Goal: Task Accomplishment & Management: Manage account settings

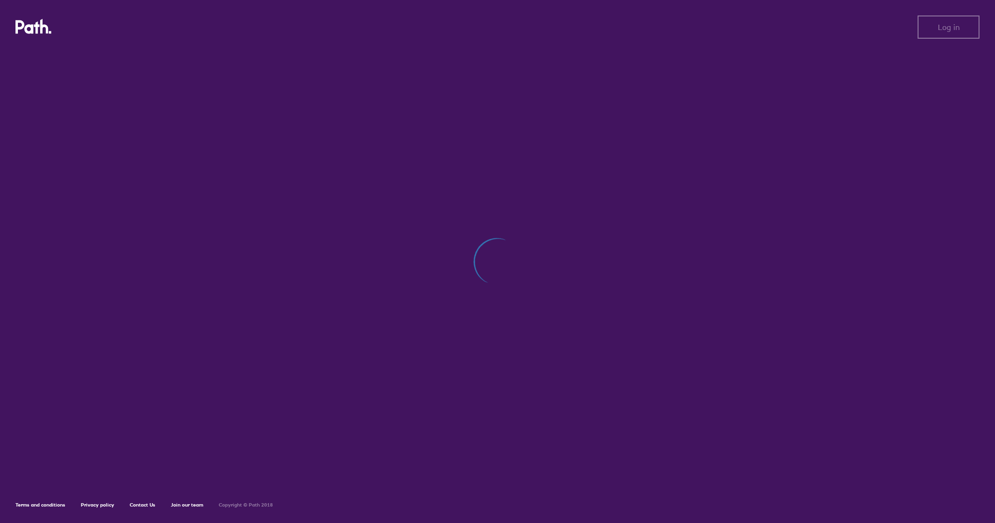
click at [575, 169] on div at bounding box center [497, 266] width 964 height 435
click at [450, 135] on div at bounding box center [497, 266] width 964 height 435
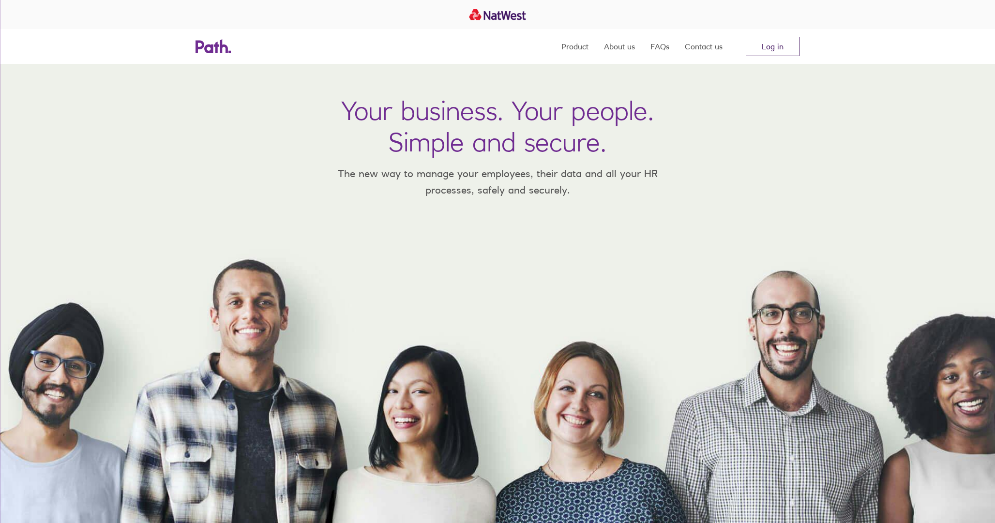
click at [765, 45] on link "Log in" at bounding box center [773, 46] width 54 height 19
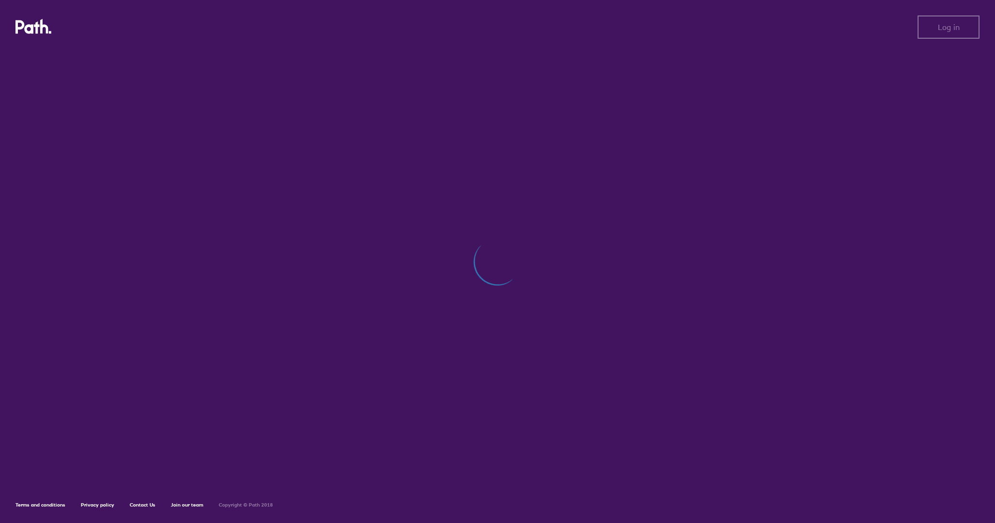
click at [686, 123] on div at bounding box center [497, 266] width 964 height 435
click at [167, 84] on div at bounding box center [497, 266] width 964 height 435
click at [43, 30] on icon at bounding box center [33, 26] width 36 height 15
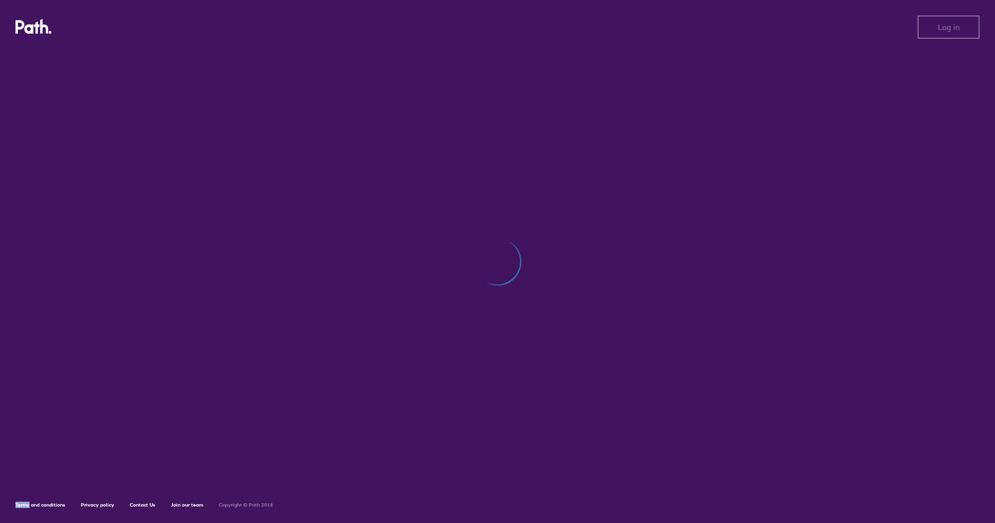
click at [43, 30] on icon at bounding box center [33, 26] width 36 height 15
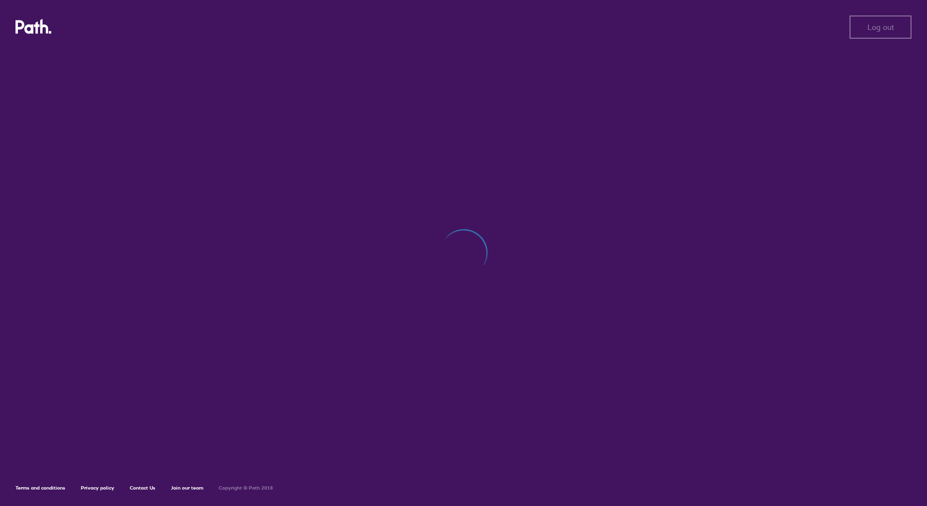
click at [610, 176] on div at bounding box center [463, 258] width 896 height 418
click at [577, 135] on div at bounding box center [463, 258] width 896 height 418
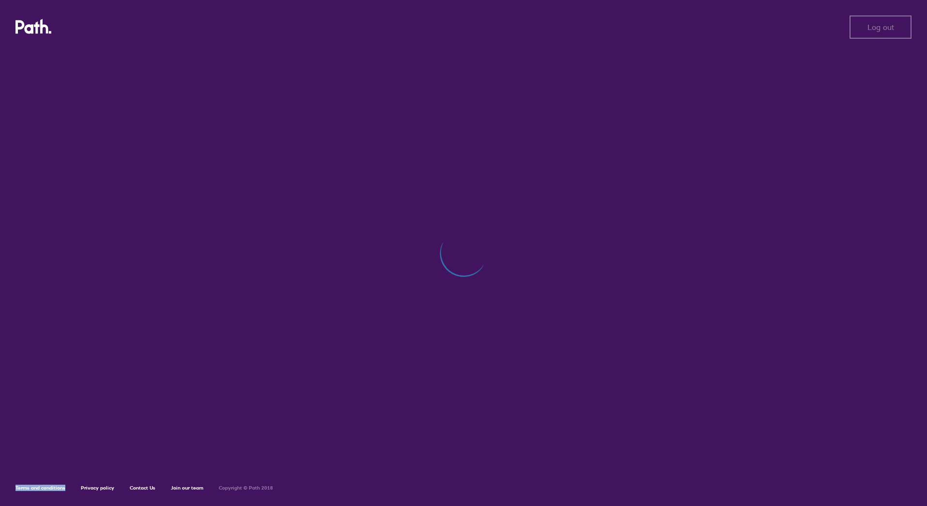
click at [577, 135] on div at bounding box center [463, 258] width 896 height 418
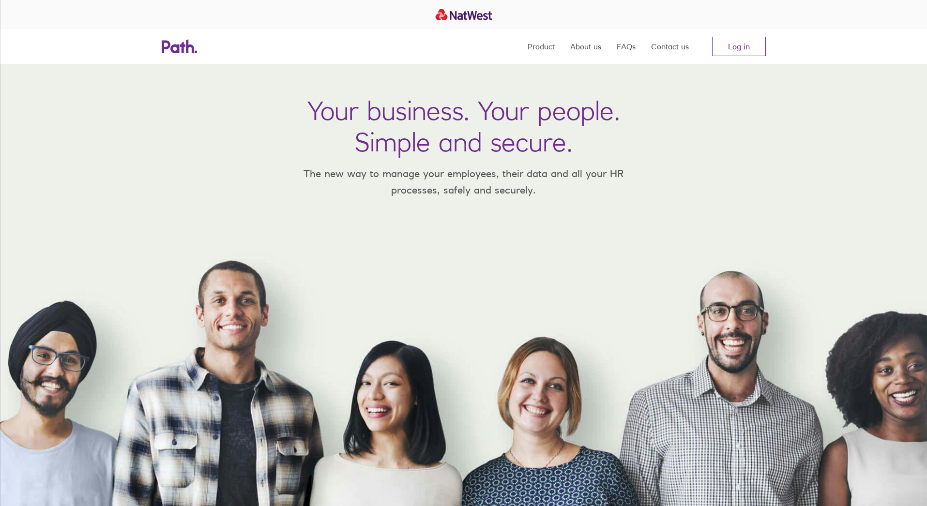
click at [743, 57] on nav "Product About us FAQs Contact us Log in" at bounding box center [646, 46] width 238 height 35
click at [733, 52] on link "Log in" at bounding box center [739, 46] width 54 height 19
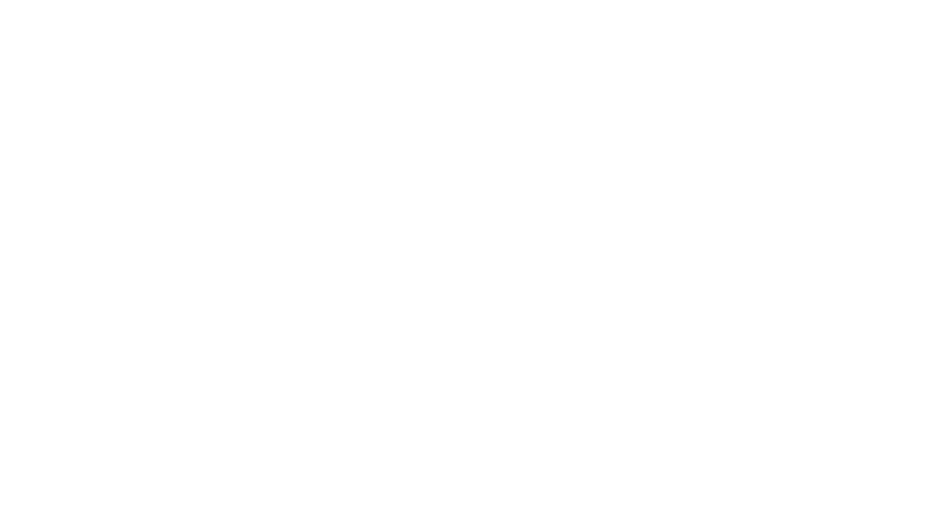
click at [630, 113] on div at bounding box center [463, 253] width 927 height 506
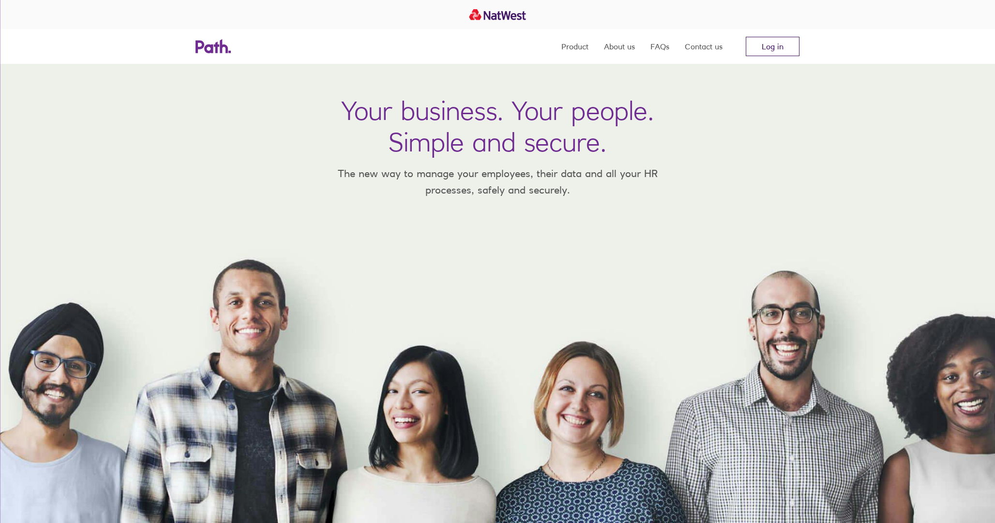
click at [785, 45] on link "Log in" at bounding box center [773, 46] width 54 height 19
click at [762, 46] on link "Log in" at bounding box center [773, 46] width 54 height 19
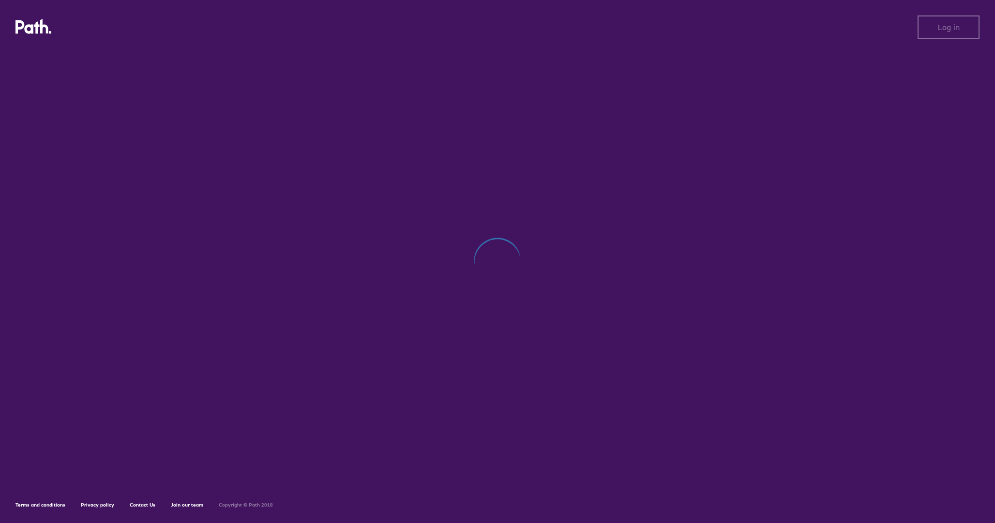
click at [753, 136] on div at bounding box center [497, 266] width 964 height 435
click at [600, 145] on div at bounding box center [497, 266] width 964 height 435
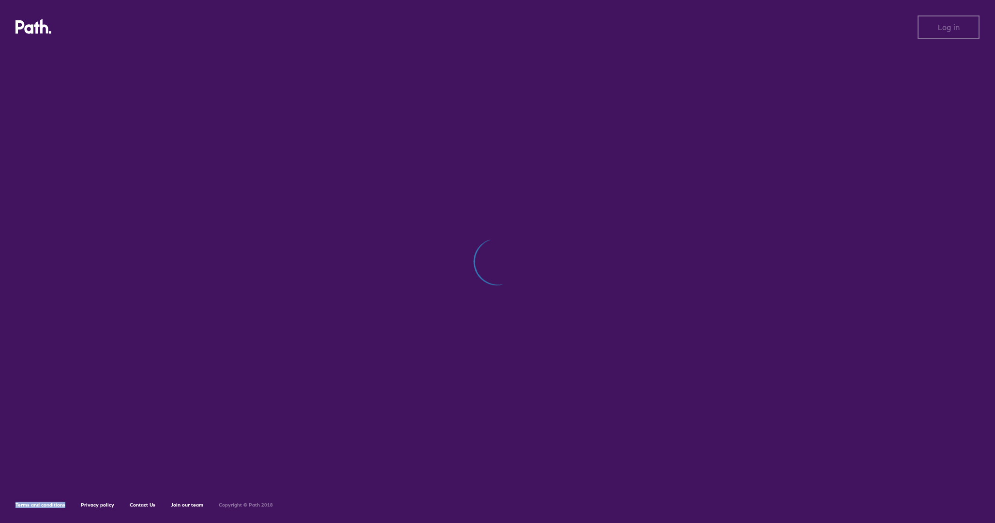
click at [600, 145] on div at bounding box center [497, 266] width 964 height 435
click at [657, 76] on div at bounding box center [497, 266] width 964 height 435
click at [916, 32] on div "Log in Log in" at bounding box center [497, 26] width 964 height 23
click at [934, 30] on button "Log in" at bounding box center [948, 26] width 62 height 23
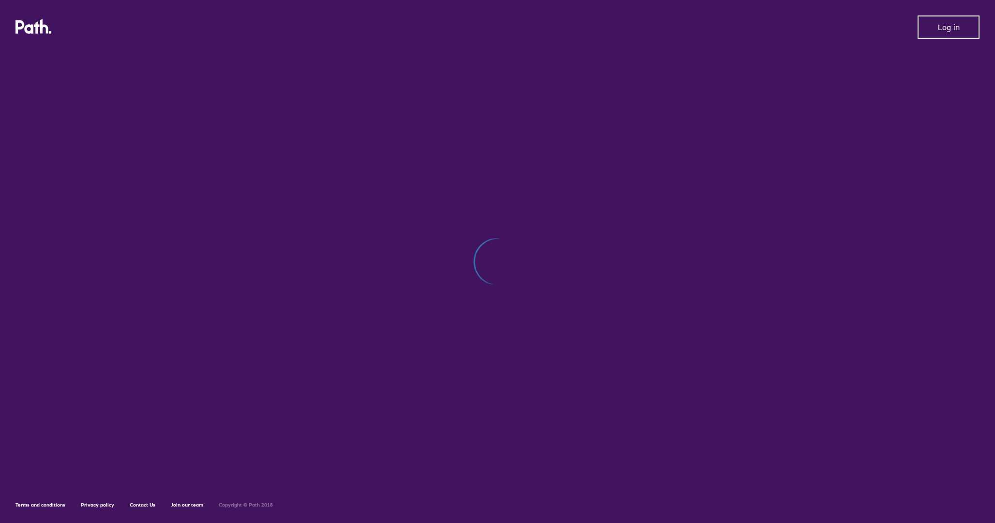
click at [934, 30] on button "Log in" at bounding box center [948, 26] width 62 height 23
click at [41, 27] on icon at bounding box center [45, 26] width 8 height 15
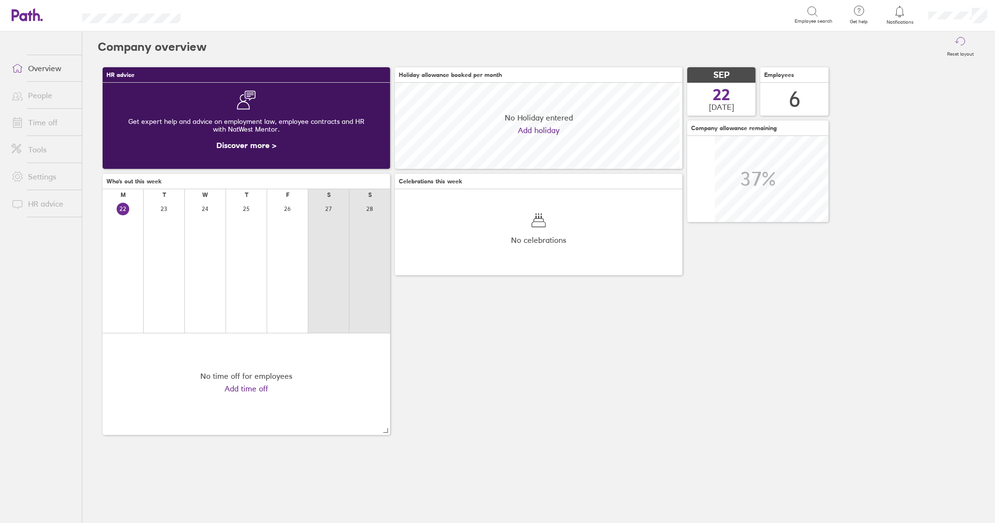
scroll to position [86, 287]
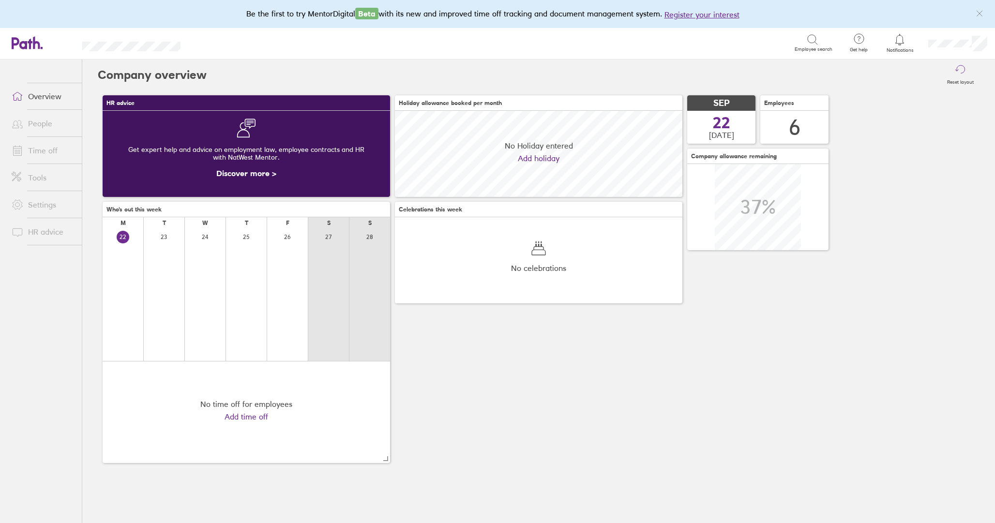
click at [53, 149] on link "Time off" at bounding box center [43, 150] width 78 height 19
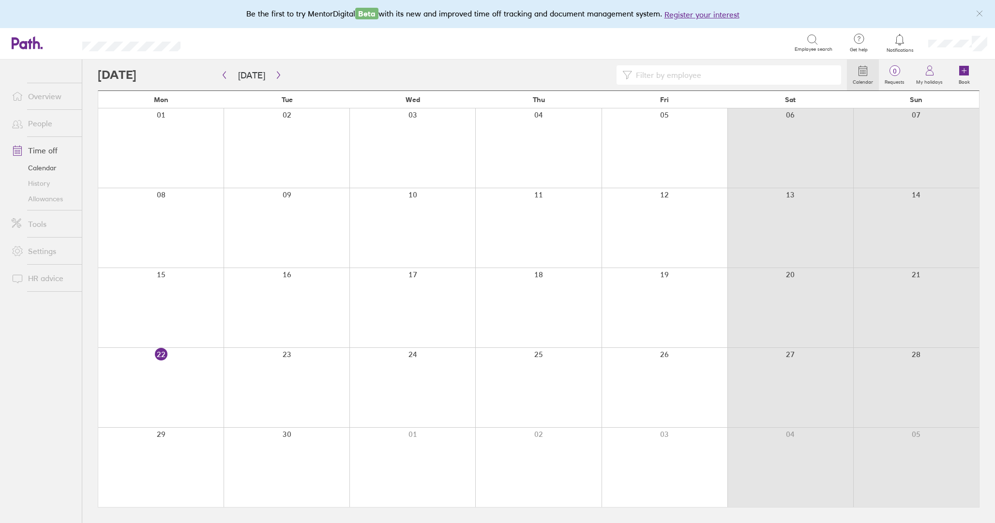
click at [283, 74] on div at bounding box center [472, 74] width 749 height 19
click at [278, 74] on icon "button" at bounding box center [278, 75] width 7 height 8
click at [591, 135] on div at bounding box center [538, 147] width 126 height 79
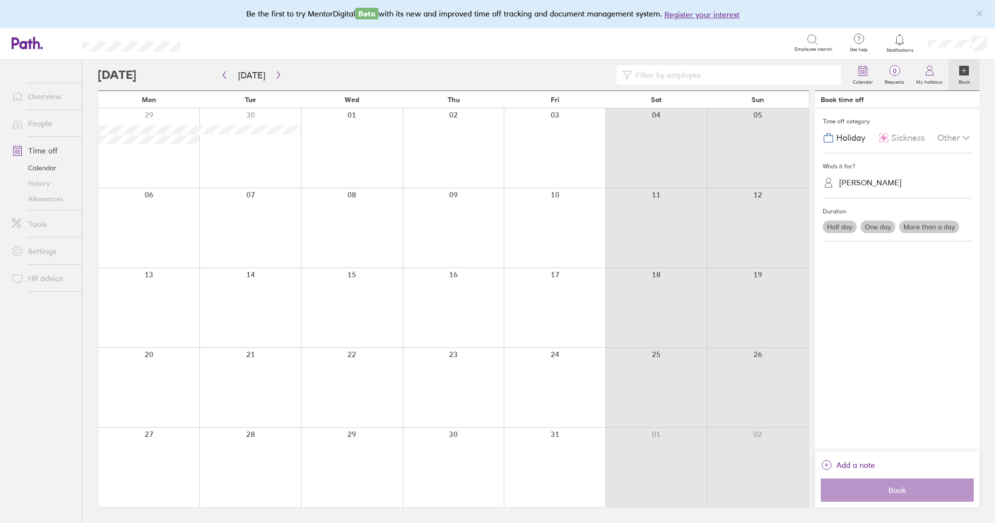
click at [480, 145] on div at bounding box center [454, 147] width 102 height 79
click at [159, 222] on div at bounding box center [148, 227] width 101 height 79
click at [151, 202] on div at bounding box center [148, 227] width 101 height 79
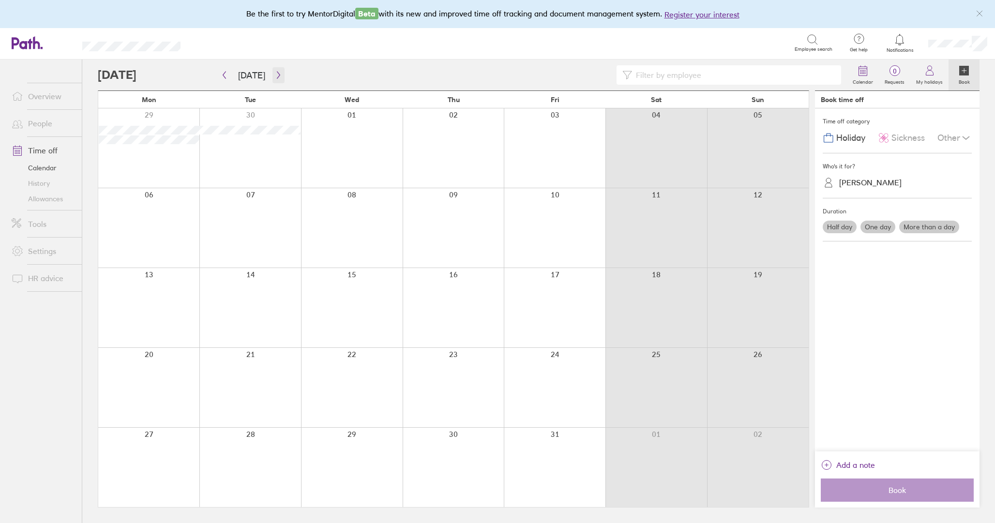
click at [275, 79] on icon "button" at bounding box center [278, 75] width 7 height 8
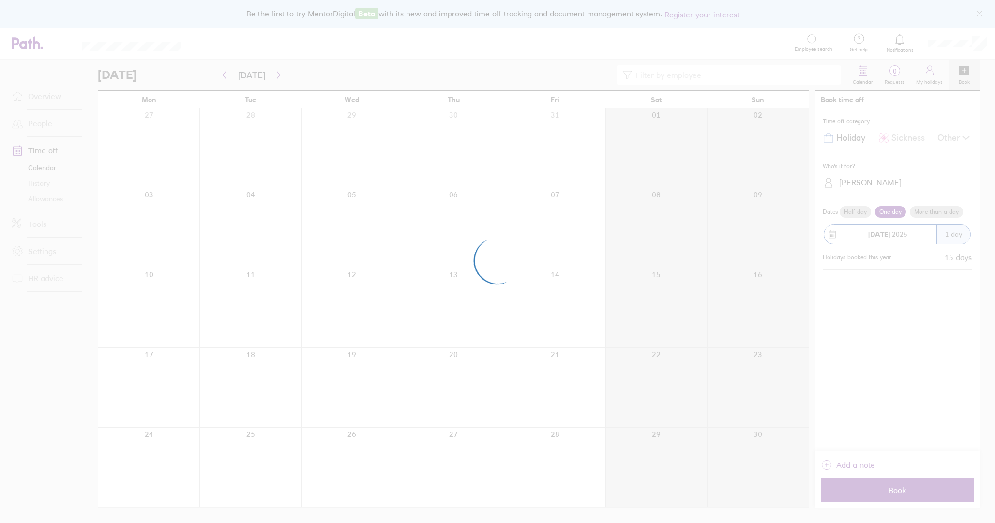
click at [224, 77] on div at bounding box center [497, 261] width 995 height 523
click at [501, 235] on div at bounding box center [497, 261] width 995 height 523
click at [798, 127] on div at bounding box center [497, 261] width 995 height 523
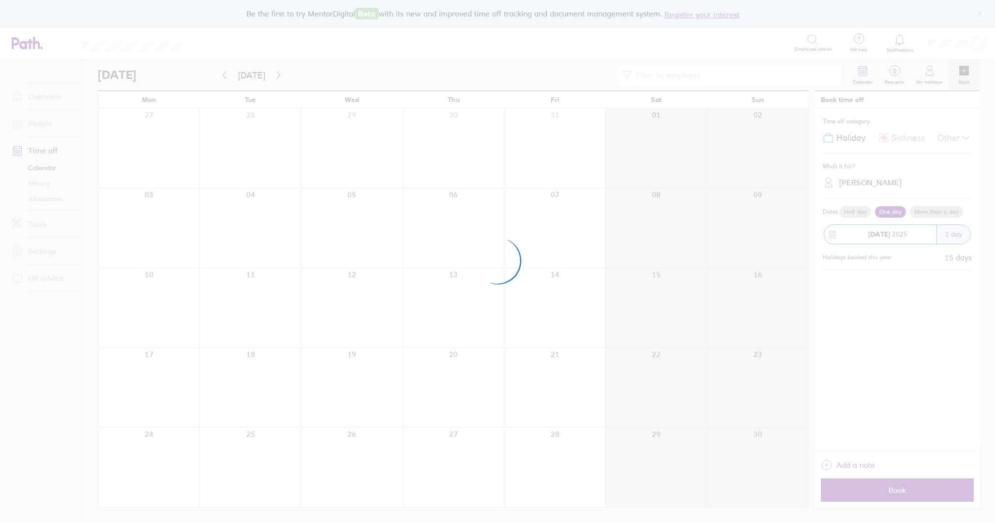
click at [850, 106] on div at bounding box center [497, 261] width 995 height 523
click at [586, 174] on div at bounding box center [497, 261] width 995 height 523
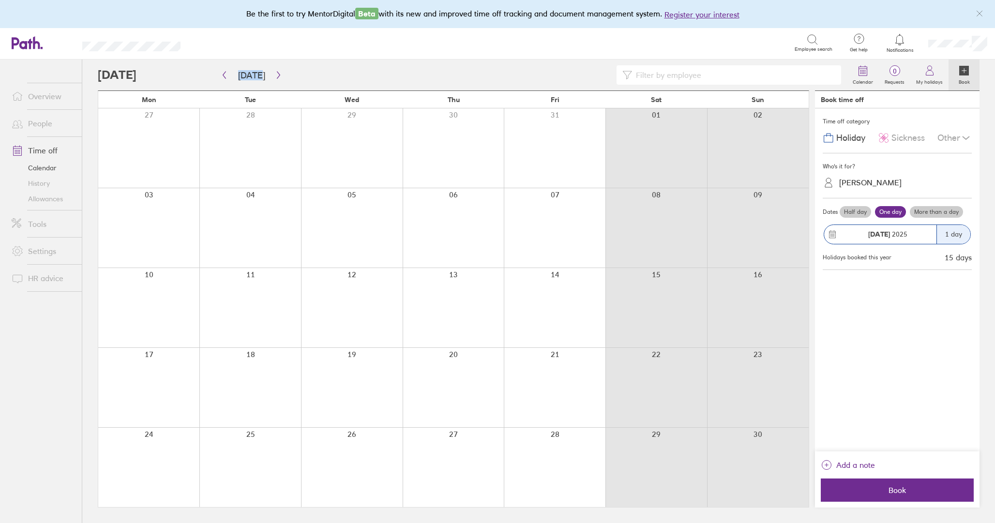
click at [903, 232] on span "06 Oct 2025" at bounding box center [887, 234] width 39 height 8
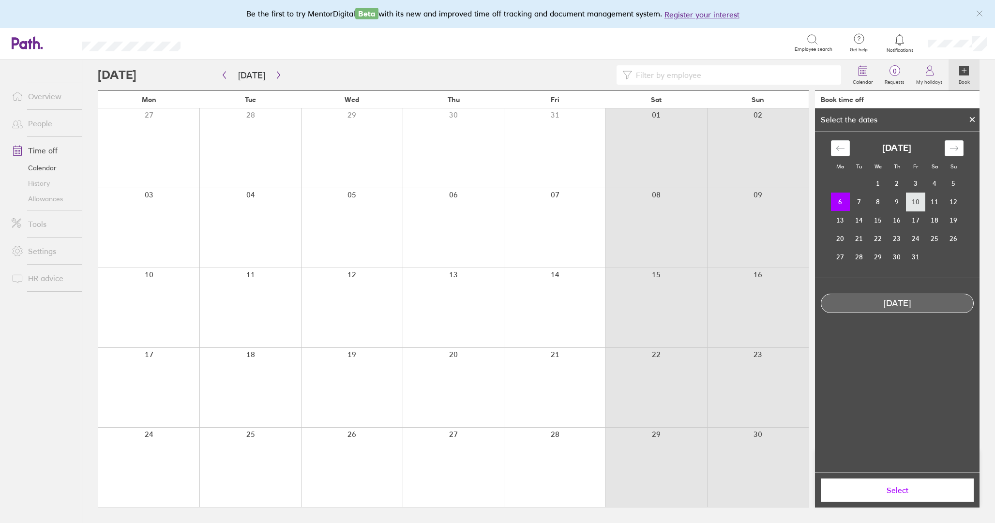
click at [913, 203] on td "10" at bounding box center [915, 202] width 19 height 18
click at [844, 203] on td "6" at bounding box center [840, 202] width 19 height 18
click at [973, 121] on icon at bounding box center [972, 120] width 7 height 6
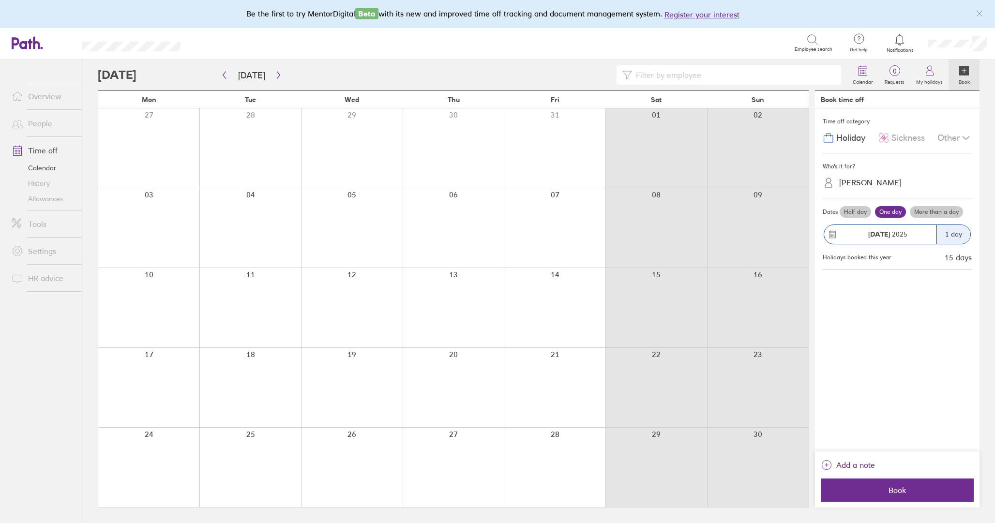
click at [924, 212] on label "More than a day" at bounding box center [936, 212] width 53 height 12
click at [0, 0] on input "More than a day" at bounding box center [0, 0] width 0 height 0
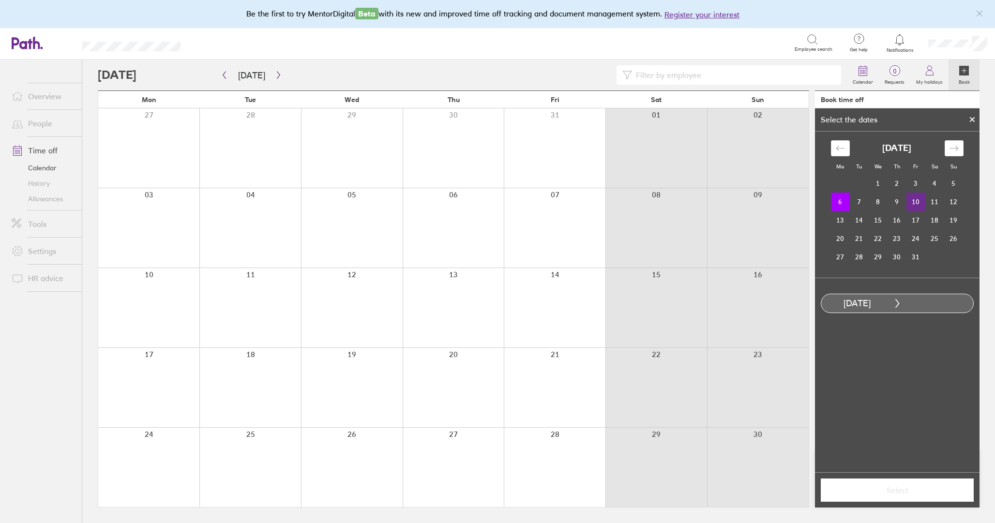
click at [916, 201] on td "10" at bounding box center [915, 202] width 19 height 18
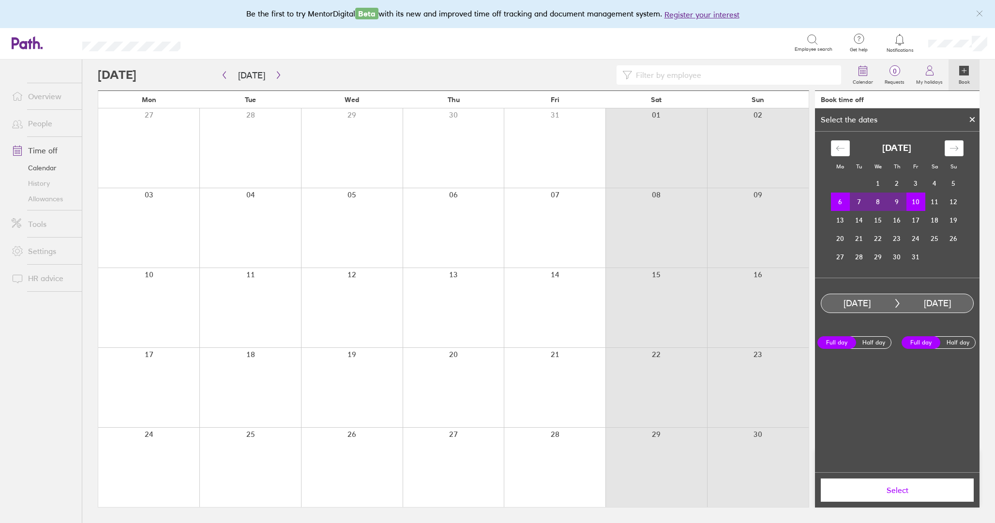
click at [894, 488] on span "Select" at bounding box center [896, 490] width 139 height 9
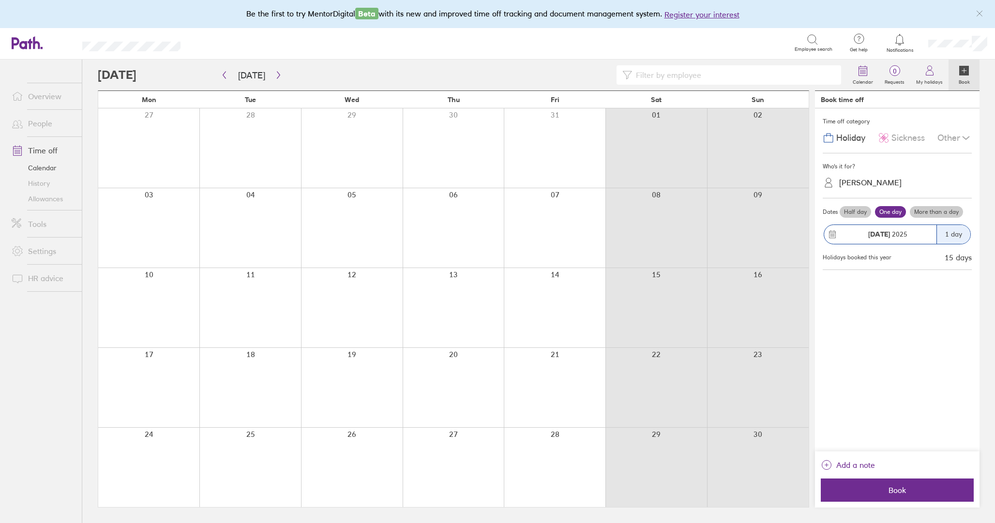
click at [894, 488] on span "Book" at bounding box center [896, 490] width 139 height 9
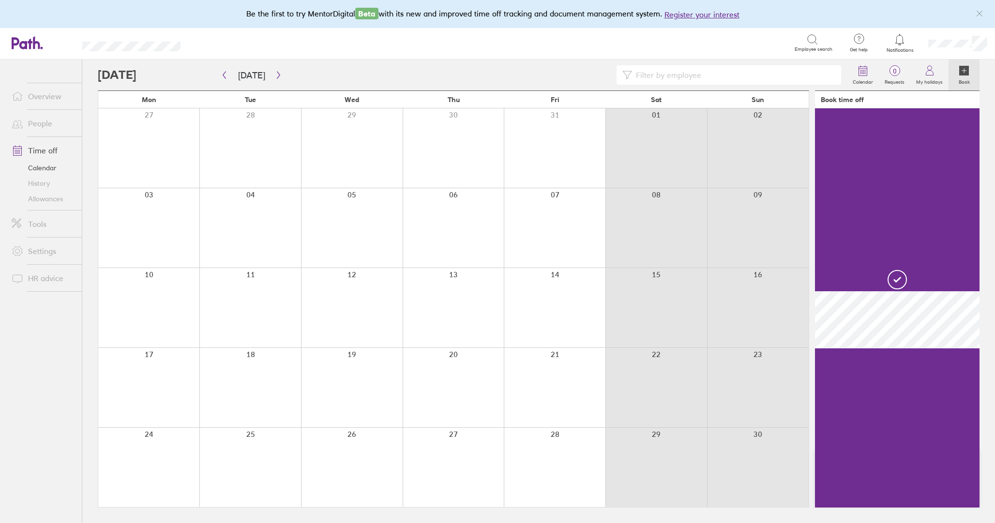
click at [45, 199] on link "Allowances" at bounding box center [43, 198] width 78 height 15
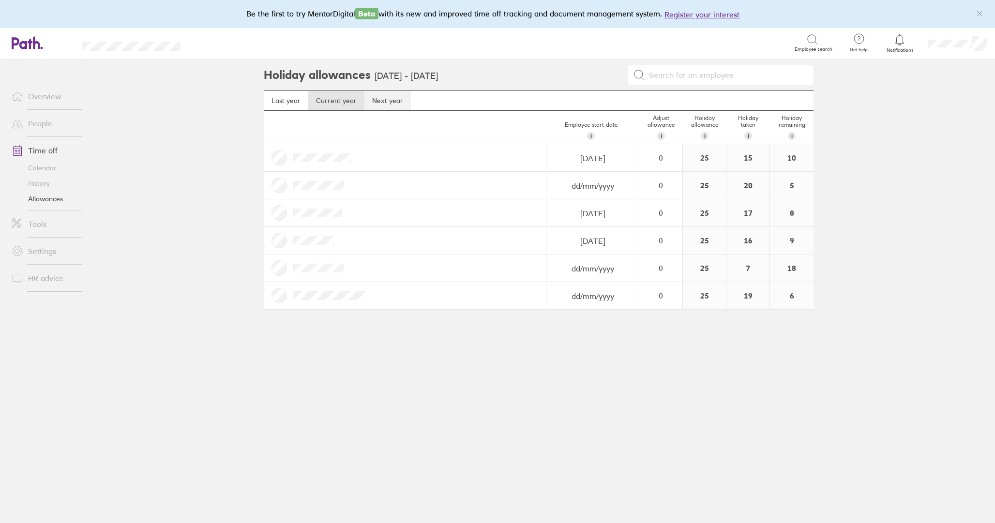
click at [390, 100] on link "Next year" at bounding box center [387, 100] width 46 height 19
click at [291, 100] on link "Last year" at bounding box center [286, 100] width 45 height 19
click at [341, 103] on link "Current year" at bounding box center [336, 100] width 56 height 19
click at [52, 170] on link "Calendar" at bounding box center [43, 167] width 78 height 15
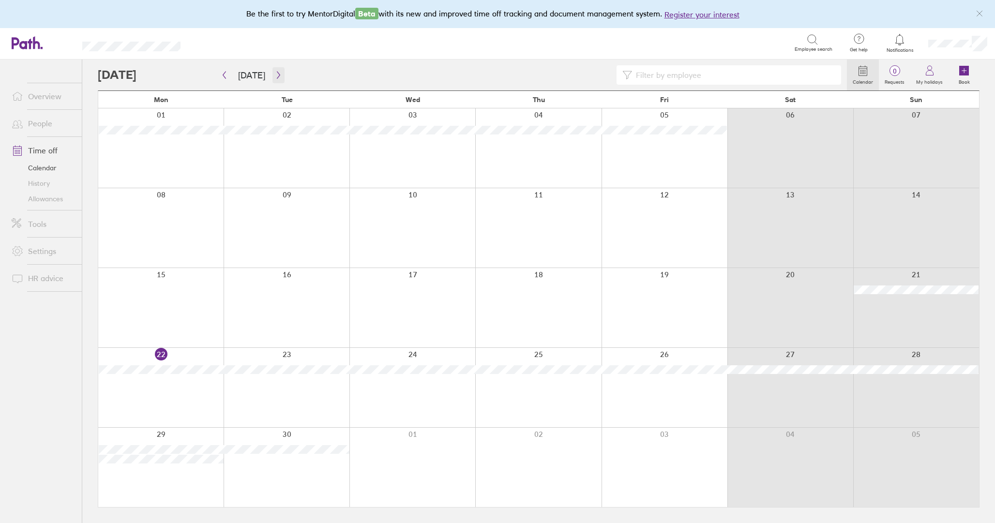
click at [278, 76] on icon "button" at bounding box center [278, 75] width 7 height 8
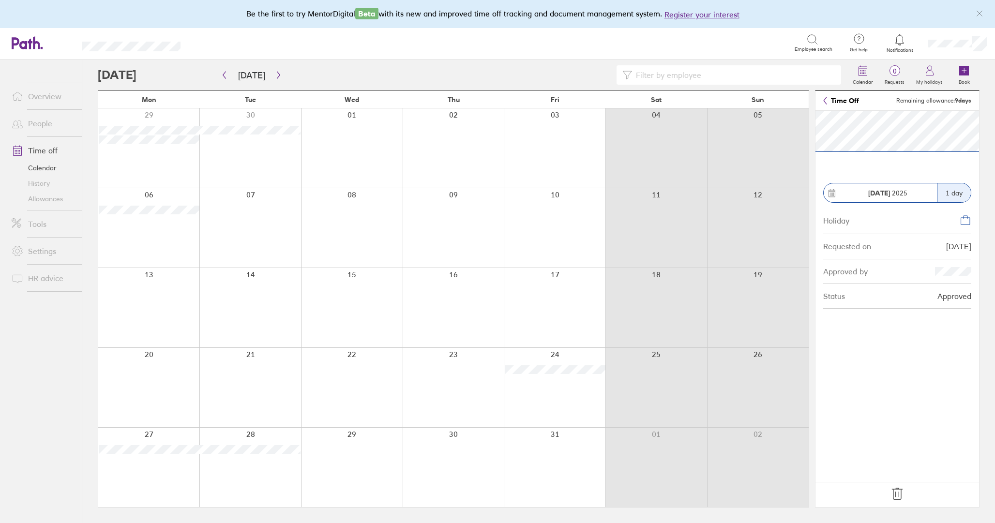
click at [237, 212] on div at bounding box center [250, 227] width 102 height 79
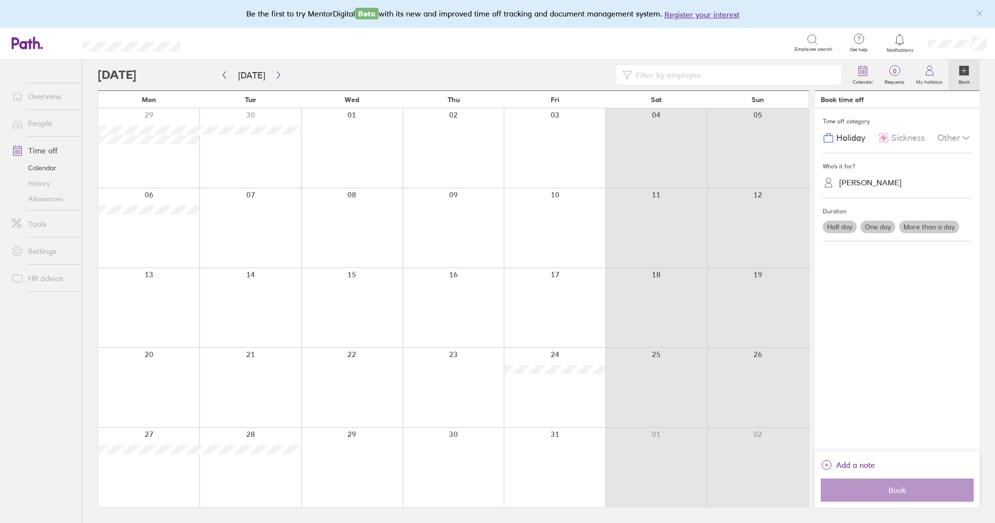
click at [929, 229] on label "More than a day" at bounding box center [929, 227] width 60 height 13
click at [0, 0] on input "More than a day" at bounding box center [0, 0] width 0 height 0
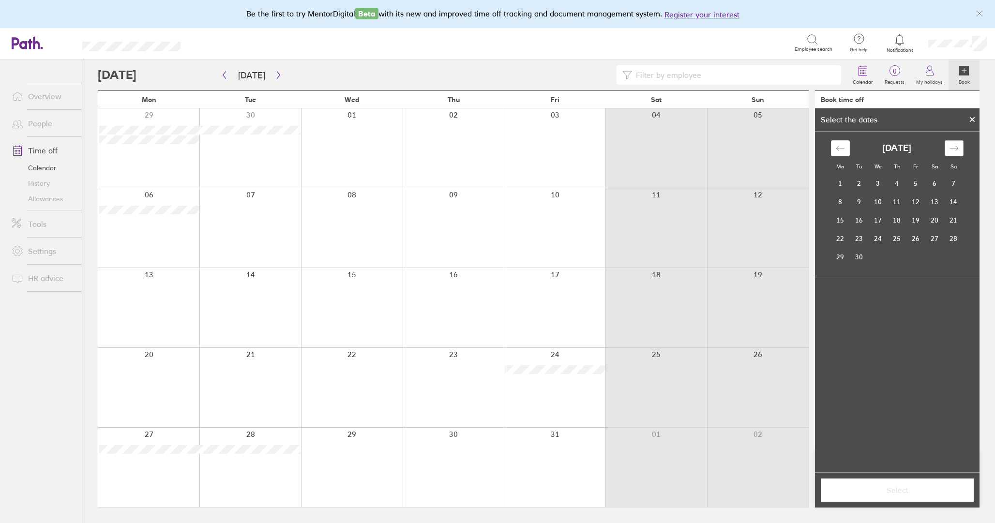
click at [958, 144] on icon "Move forward to switch to the next month." at bounding box center [953, 148] width 9 height 9
click at [863, 199] on td "7" at bounding box center [859, 202] width 19 height 18
click at [919, 201] on td "10" at bounding box center [915, 202] width 19 height 18
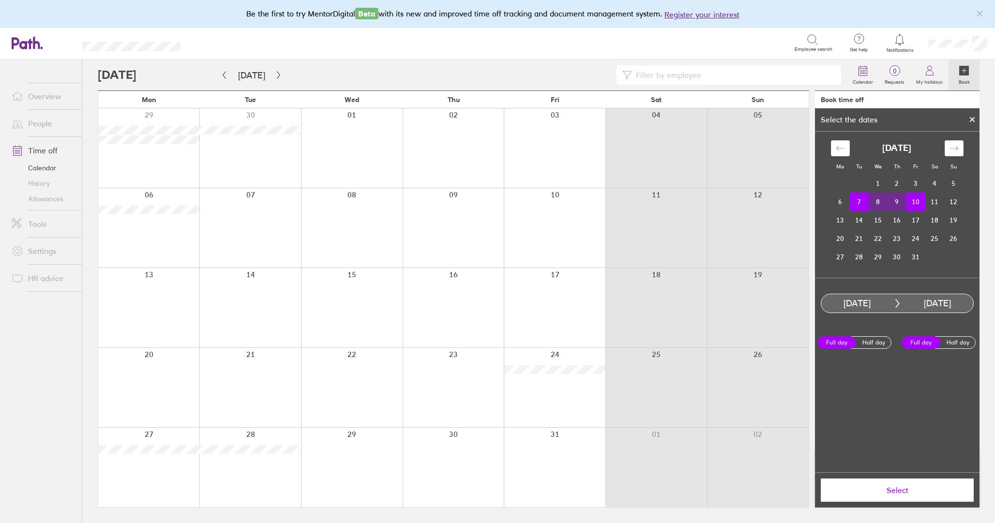
click at [886, 486] on span "Select" at bounding box center [896, 490] width 139 height 9
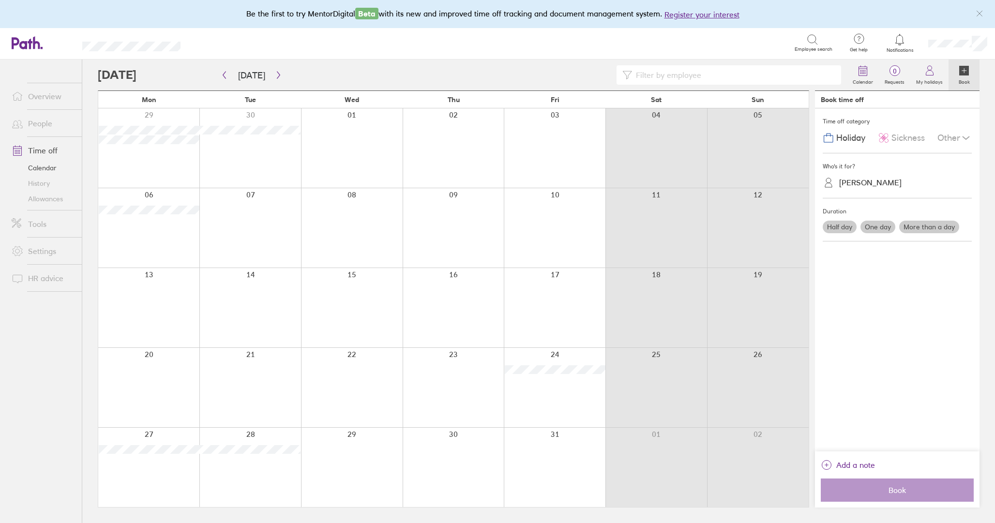
click at [922, 223] on label "More than a day" at bounding box center [929, 227] width 60 height 13
click at [0, 0] on input "More than a day" at bounding box center [0, 0] width 0 height 0
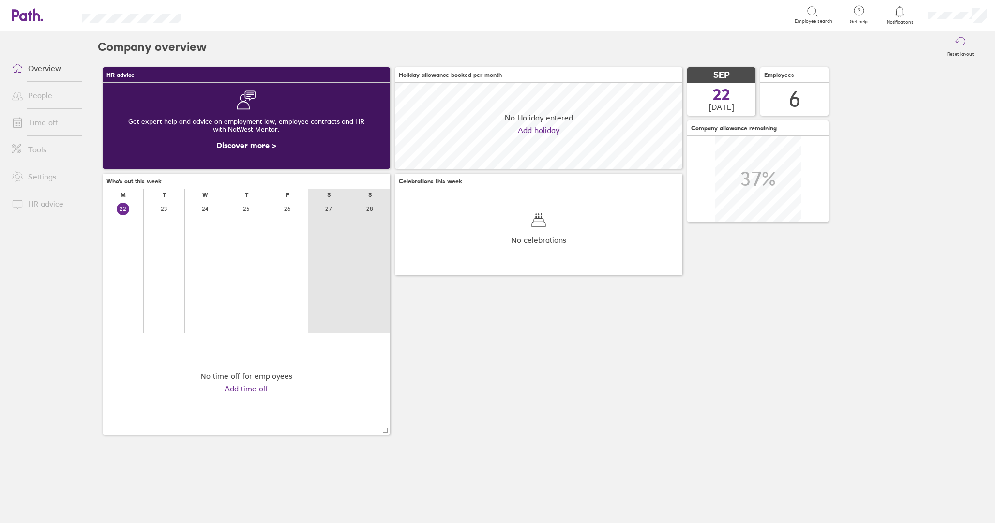
scroll to position [86, 287]
click at [56, 126] on link "Time off" at bounding box center [43, 122] width 78 height 19
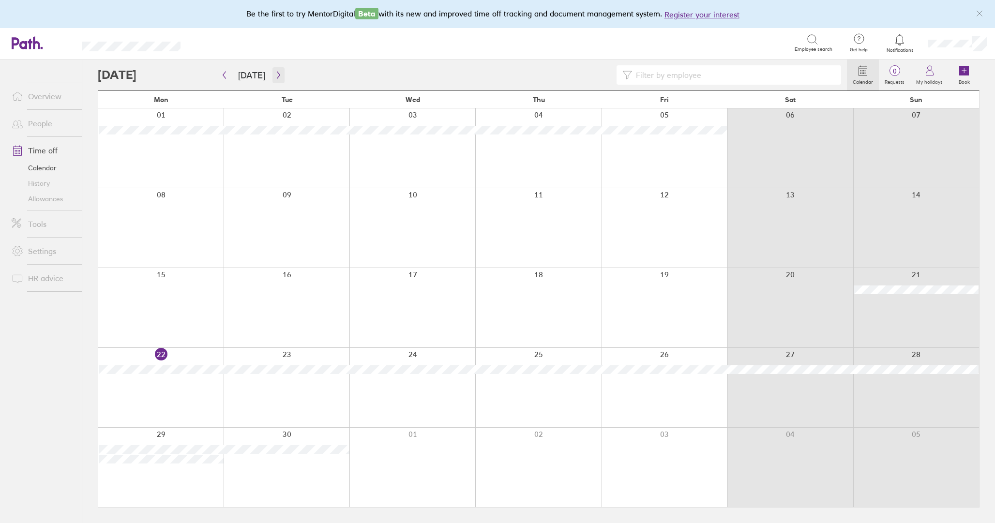
click at [275, 75] on icon "button" at bounding box center [278, 75] width 7 height 8
click at [155, 222] on div at bounding box center [160, 227] width 125 height 79
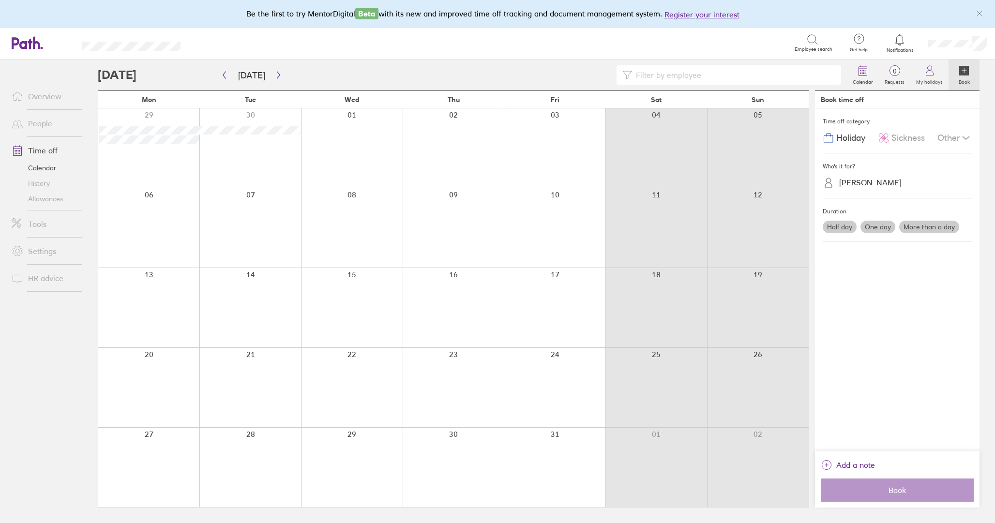
click at [441, 71] on div at bounding box center [472, 74] width 749 height 19
click at [933, 228] on label "More than a day" at bounding box center [929, 227] width 60 height 13
click at [0, 0] on input "More than a day" at bounding box center [0, 0] width 0 height 0
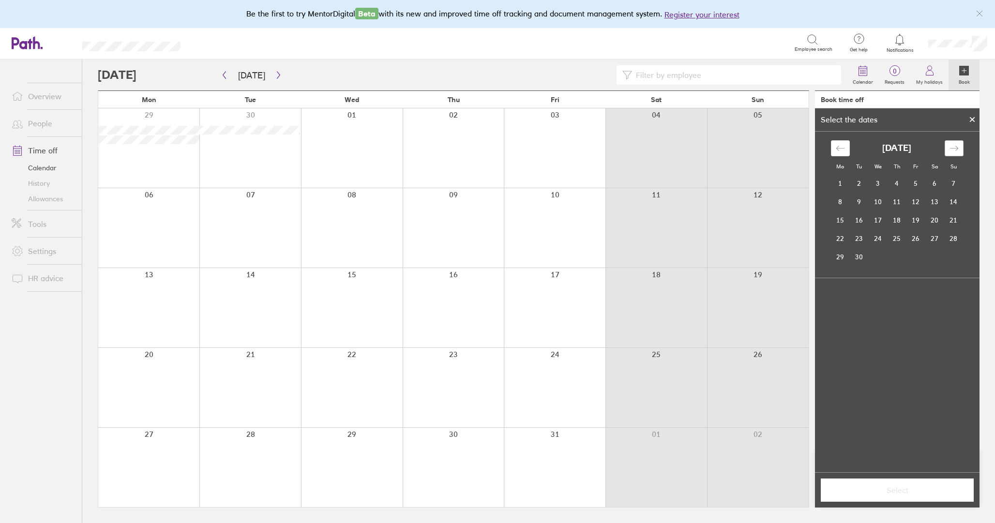
click at [957, 146] on icon "Move forward to switch to the next month." at bounding box center [953, 148] width 9 height 9
click at [842, 202] on td "6" at bounding box center [840, 202] width 19 height 18
click at [923, 206] on td "10" at bounding box center [915, 202] width 19 height 18
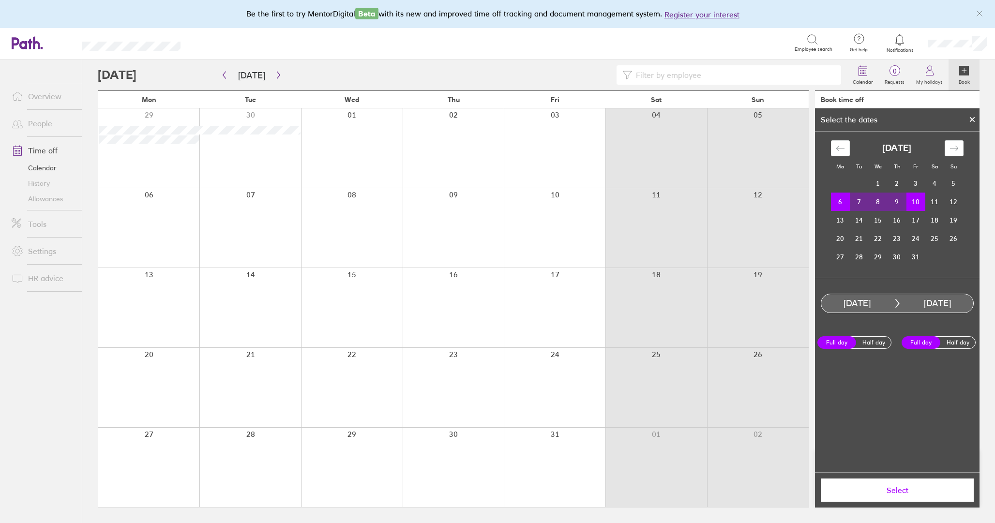
click at [910, 489] on span "Select" at bounding box center [896, 490] width 139 height 9
